Goal: Information Seeking & Learning: Learn about a topic

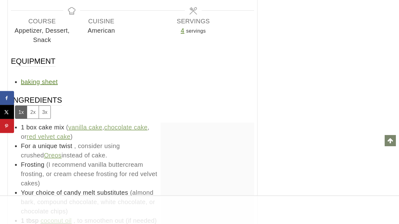
scroll to position [5566, 0]
